Goal: Task Accomplishment & Management: Manage account settings

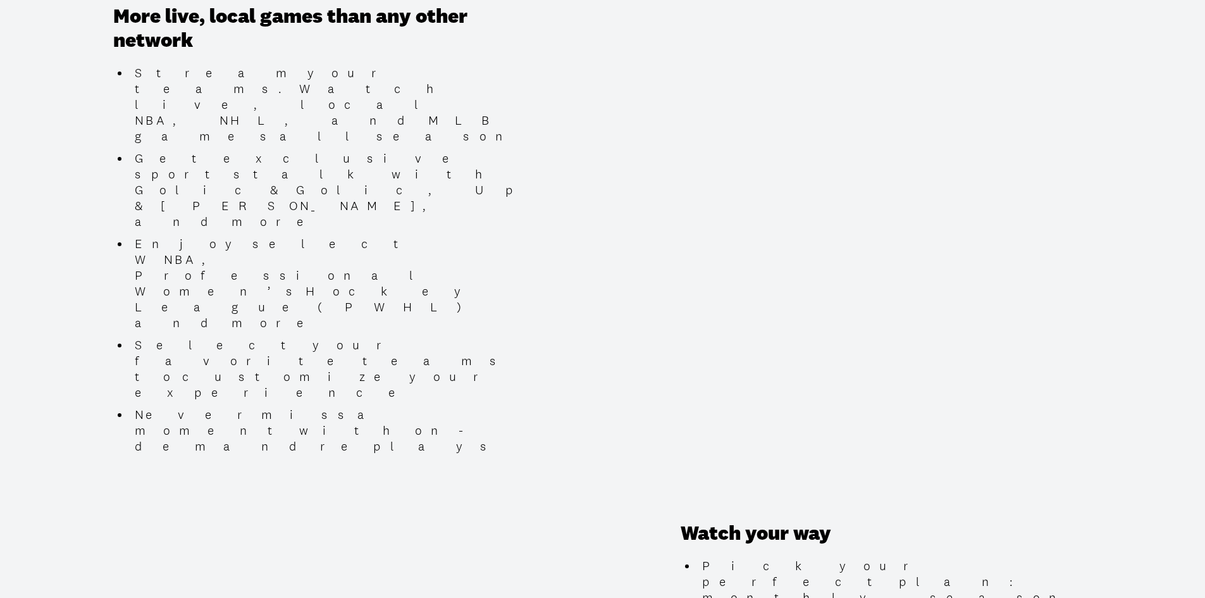
scroll to position [506, 0]
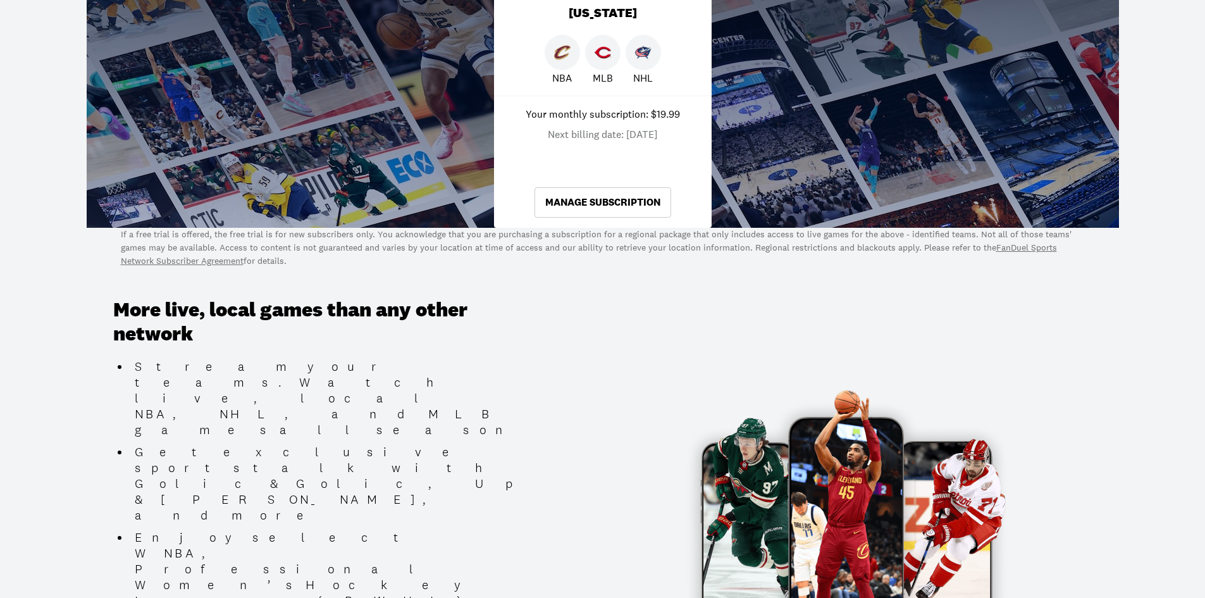
click at [615, 199] on link "Manage Subscription" at bounding box center [603, 202] width 137 height 30
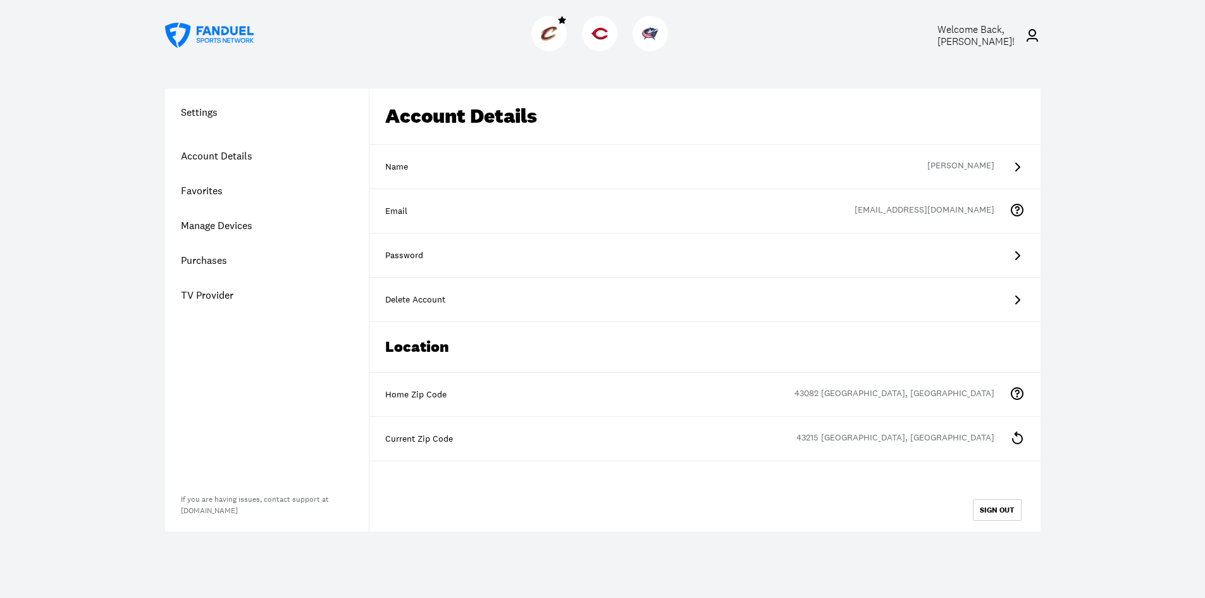
click at [1098, 375] on div "Welcome Back, Melanie Hoffman ! Settings Account Details Favorites Manage Devic…" at bounding box center [602, 299] width 1205 height 598
drag, startPoint x: 211, startPoint y: 256, endPoint x: 228, endPoint y: 254, distance: 17.3
click at [211, 256] on link "Purchases" at bounding box center [267, 260] width 204 height 35
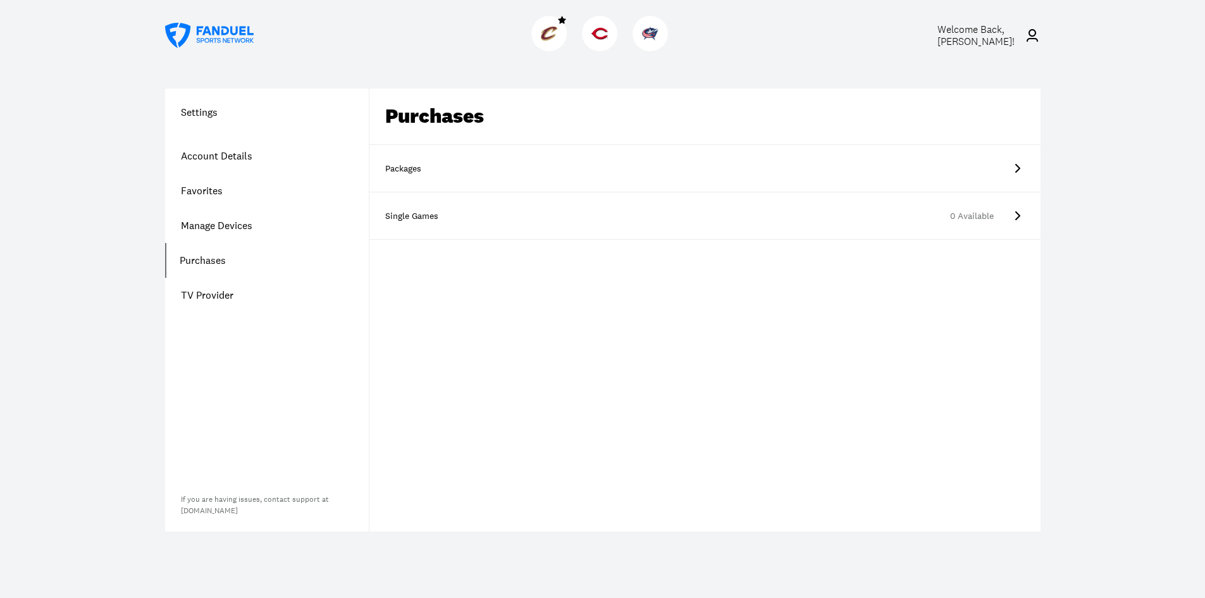
click at [969, 166] on link "Packages" at bounding box center [705, 168] width 671 height 47
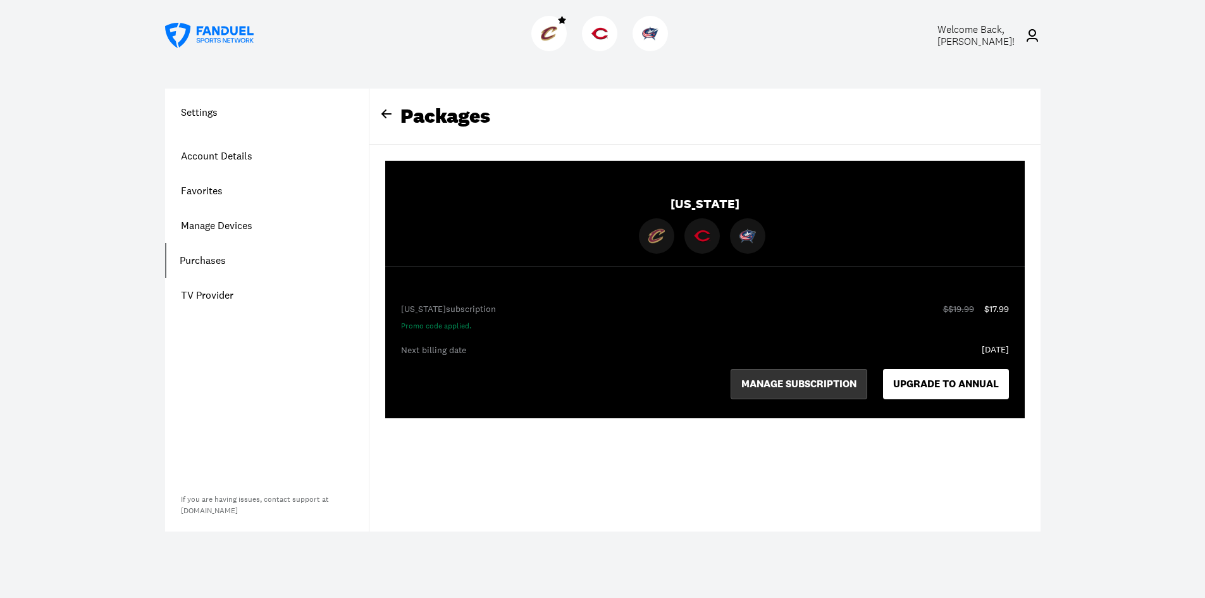
click at [761, 378] on button "MANAGE SUBSCRIPTION" at bounding box center [799, 384] width 137 height 30
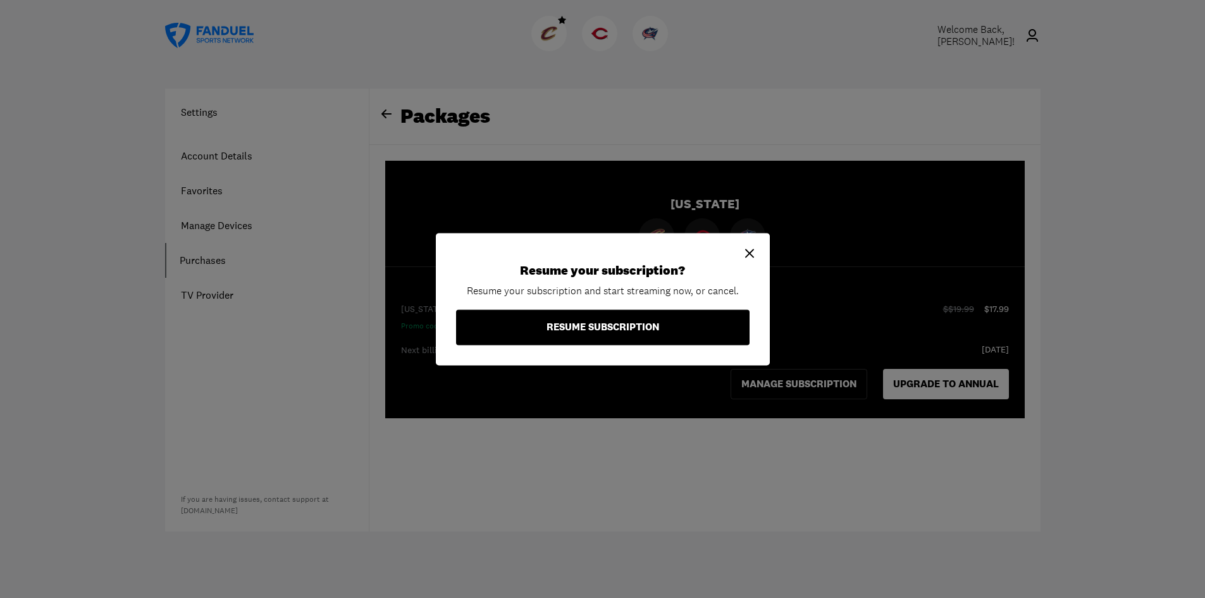
click at [584, 325] on button "RESUME SUBSCRIPTION" at bounding box center [603, 326] width 294 height 35
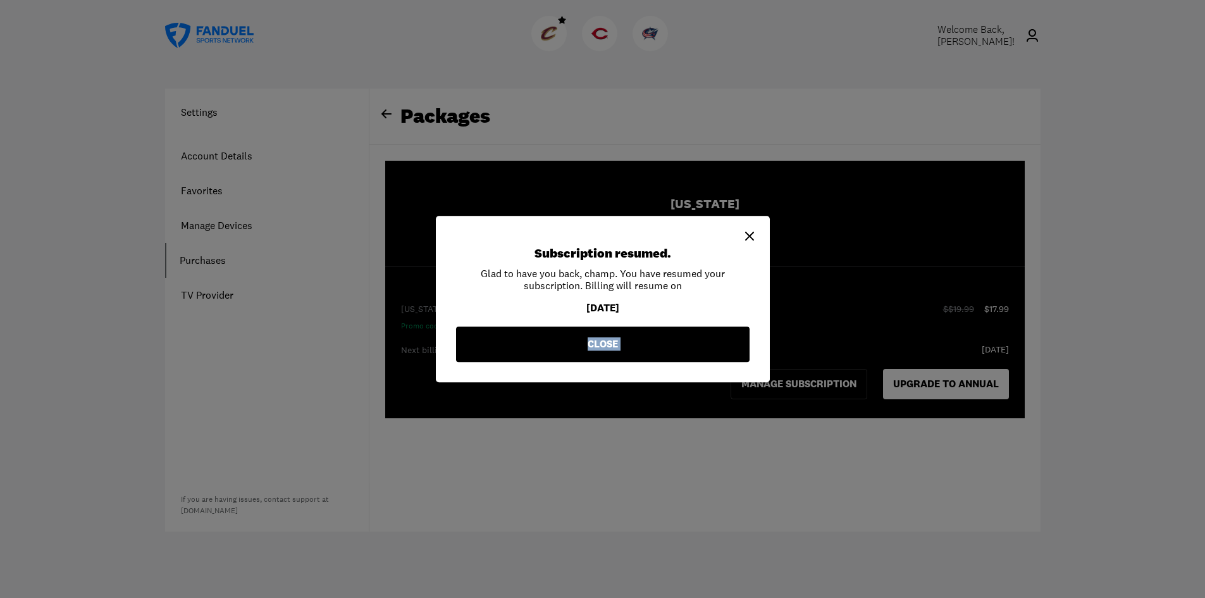
click at [602, 339] on button "CLOSE" at bounding box center [603, 343] width 294 height 35
click at [604, 341] on button "CLOSE" at bounding box center [603, 343] width 294 height 35
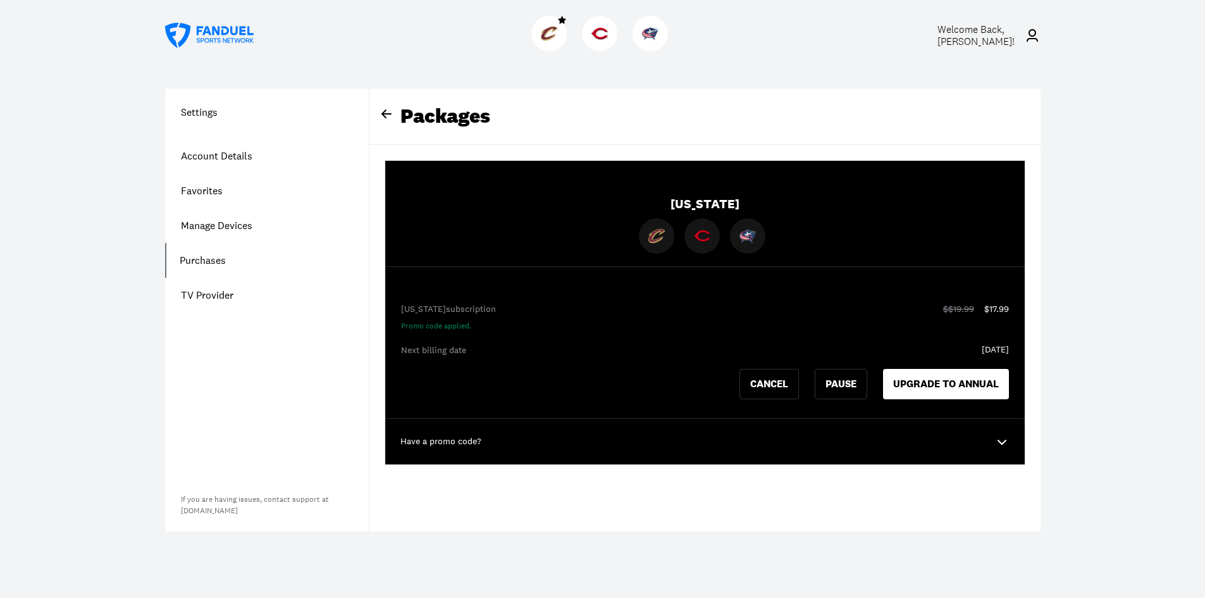
click at [220, 37] on icon at bounding box center [209, 35] width 89 height 25
